Goal: Task Accomplishment & Management: Use online tool/utility

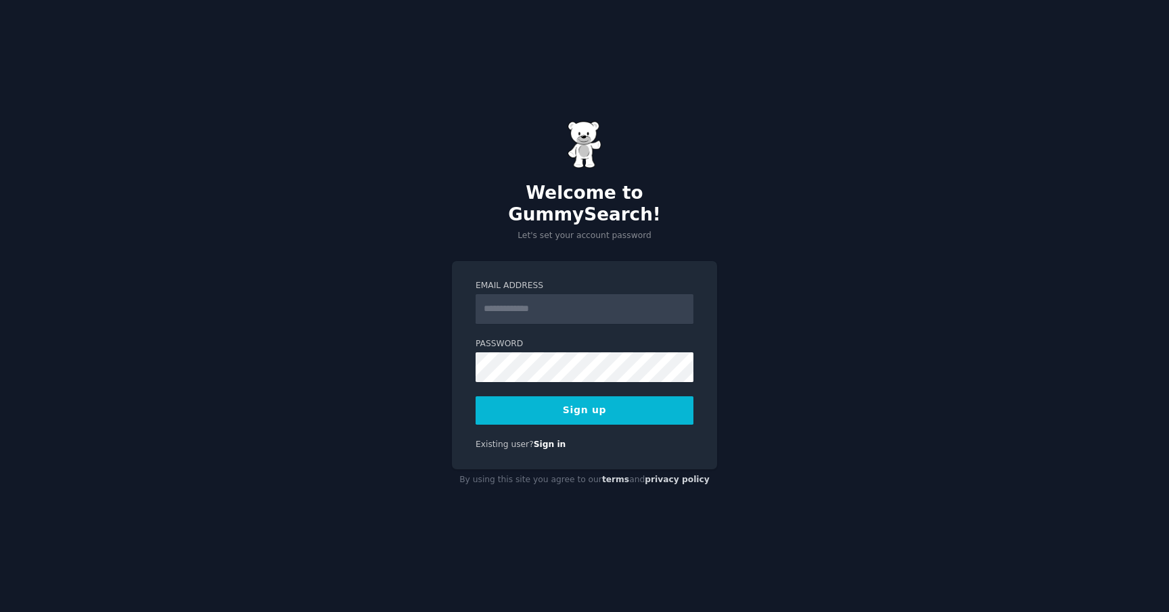
click at [543, 294] on input "Email Address" at bounding box center [584, 309] width 218 height 30
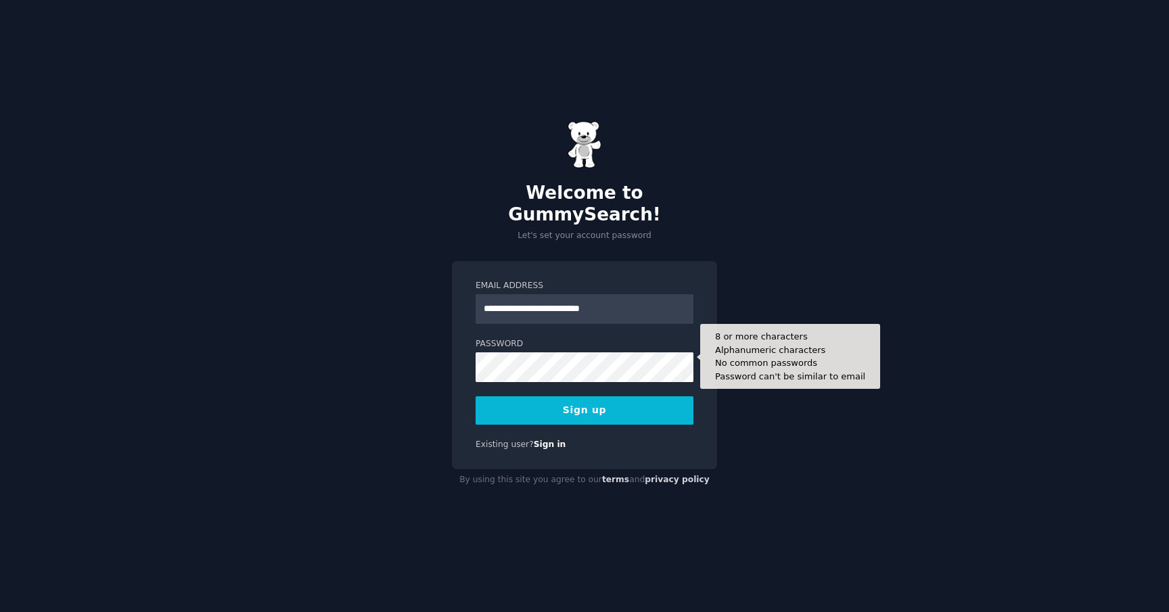
type input "**********"
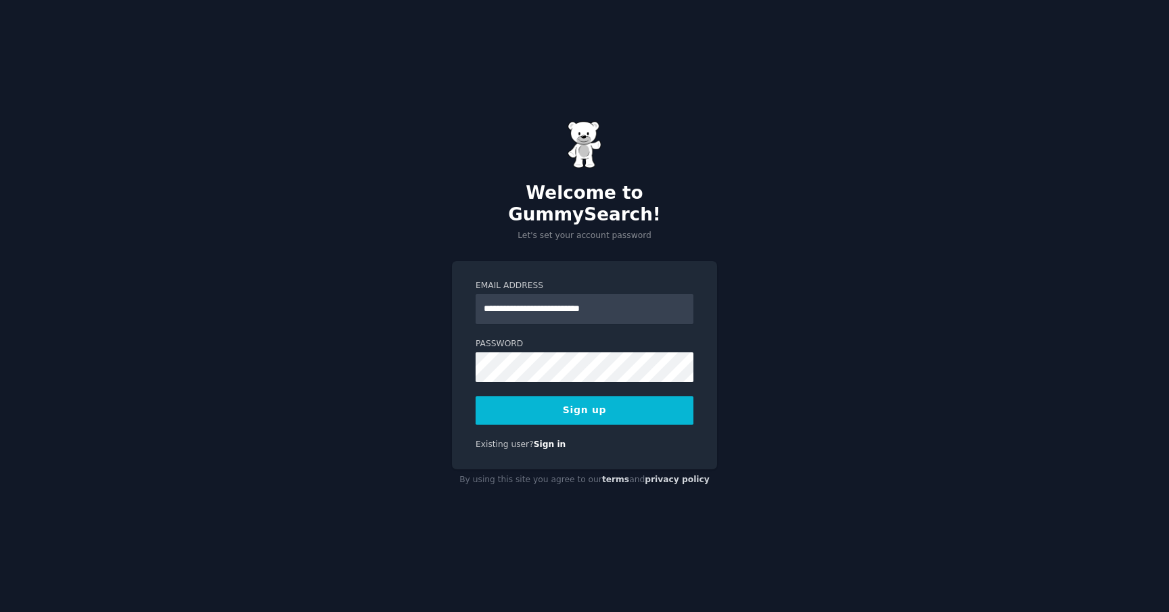
click at [608, 406] on button "Sign up" at bounding box center [584, 410] width 218 height 28
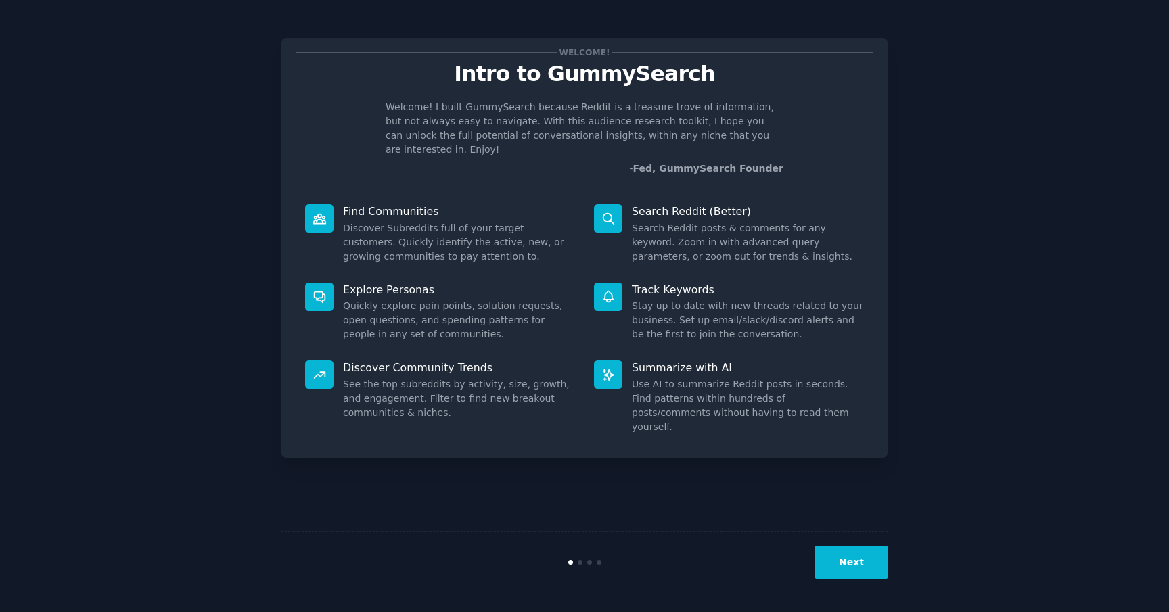
click at [848, 561] on button "Next" at bounding box center [851, 562] width 72 height 33
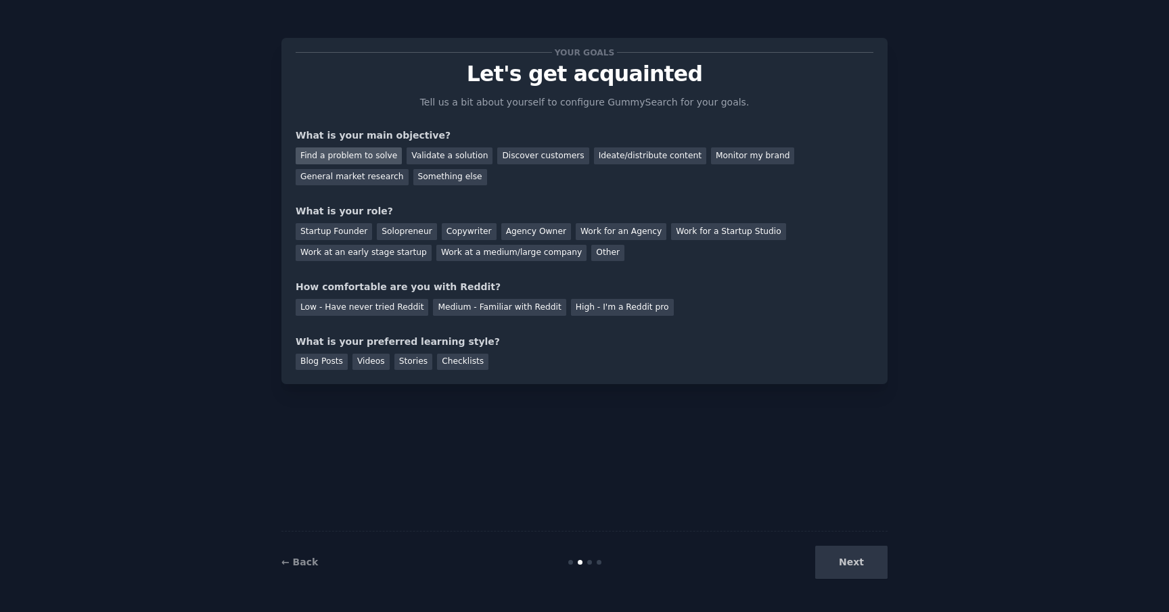
click at [340, 150] on div "Find a problem to solve" at bounding box center [349, 155] width 106 height 17
click at [434, 154] on div "Validate a solution" at bounding box center [449, 155] width 86 height 17
click at [367, 153] on div "Find a problem to solve" at bounding box center [349, 155] width 106 height 17
click at [510, 253] on div "Work at a medium/large company" at bounding box center [511, 253] width 150 height 17
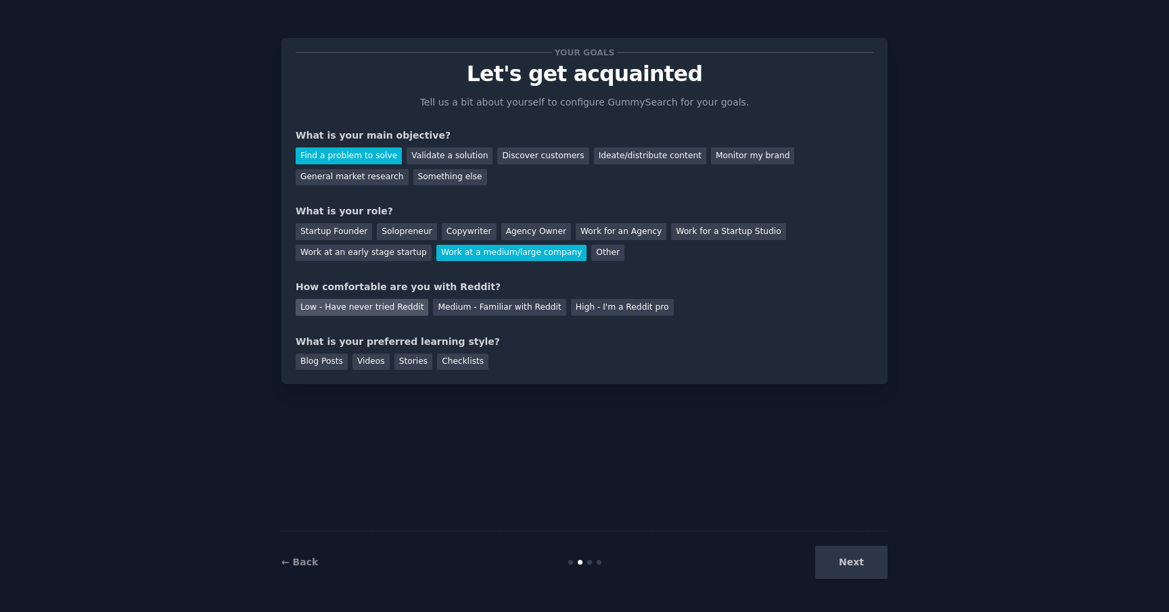
click at [388, 306] on div "Low - Have never tried Reddit" at bounding box center [362, 307] width 133 height 17
click at [457, 311] on div "Medium - Familiar with Reddit" at bounding box center [499, 307] width 133 height 17
click at [363, 366] on div "Videos" at bounding box center [370, 362] width 37 height 17
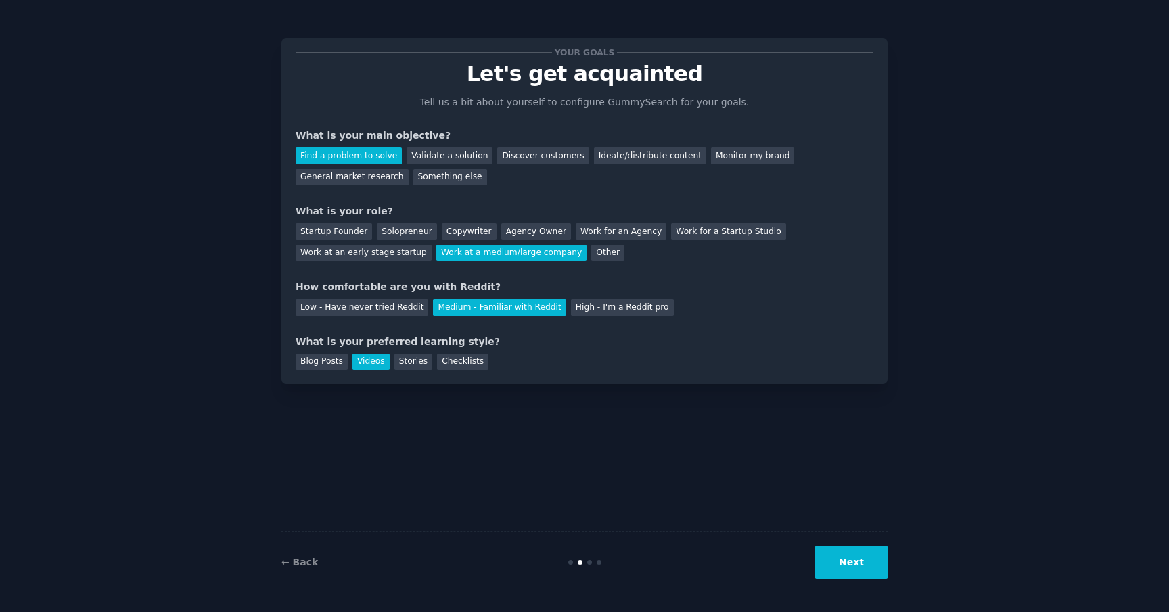
click at [840, 561] on button "Next" at bounding box center [851, 562] width 72 height 33
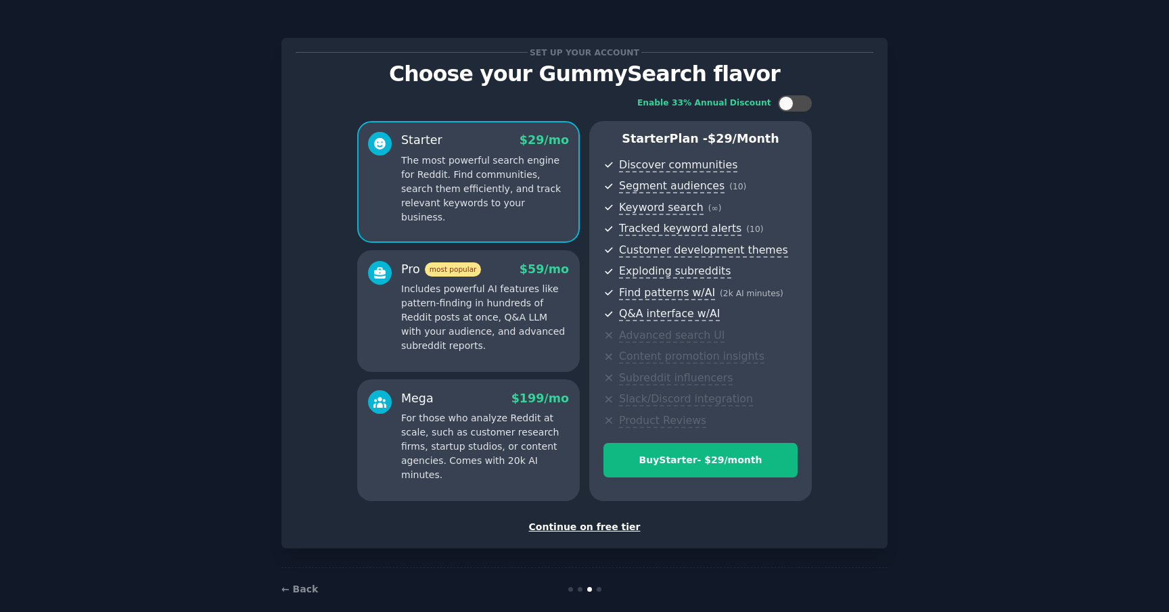
click at [588, 530] on div "Continue on free tier" at bounding box center [585, 527] width 578 height 14
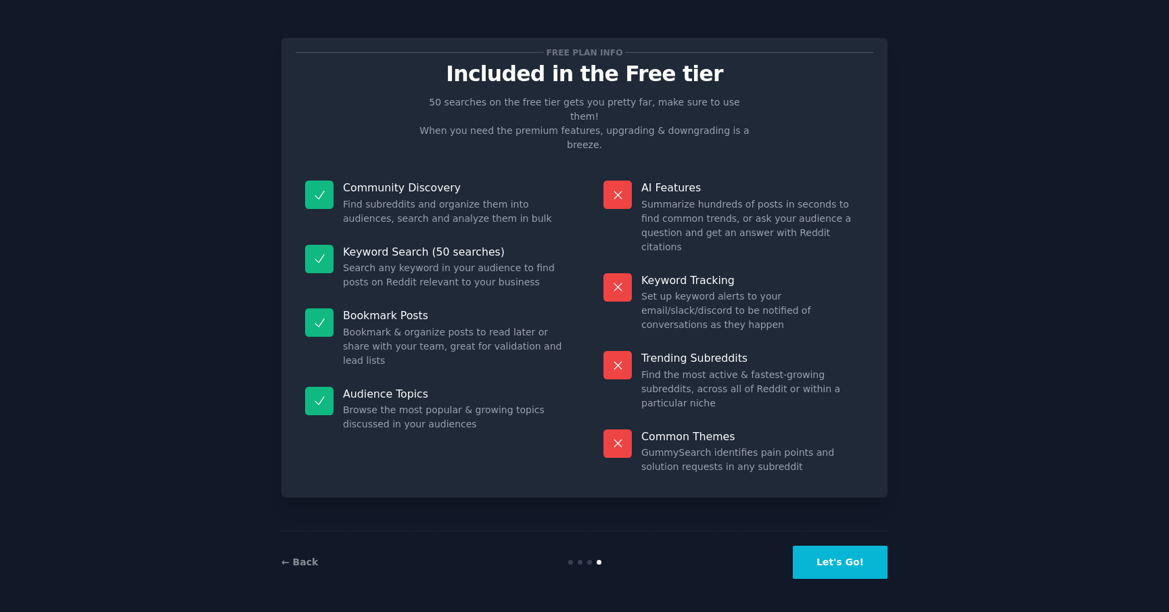
click at [851, 565] on button "Let's Go!" at bounding box center [840, 562] width 95 height 33
